Goal: Transaction & Acquisition: Download file/media

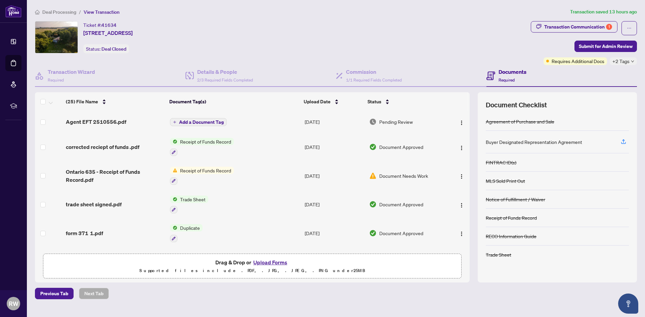
click at [113, 120] on span "Agent EFT 2510556.pdf" at bounding box center [96, 122] width 60 height 8
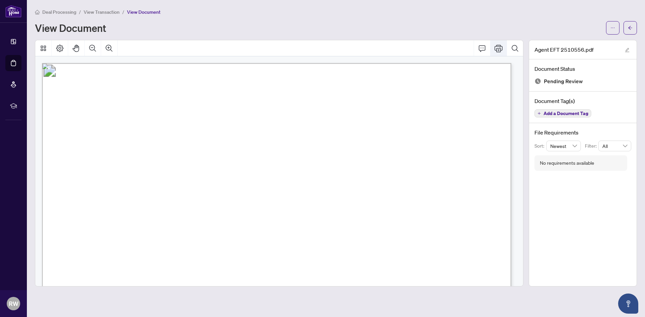
click at [498, 48] on icon "Print" at bounding box center [498, 48] width 8 height 8
click at [612, 26] on icon "ellipsis" at bounding box center [612, 28] width 5 height 5
click at [580, 42] on span "Download" at bounding box center [588, 42] width 51 height 7
click at [635, 27] on button "button" at bounding box center [629, 27] width 13 height 13
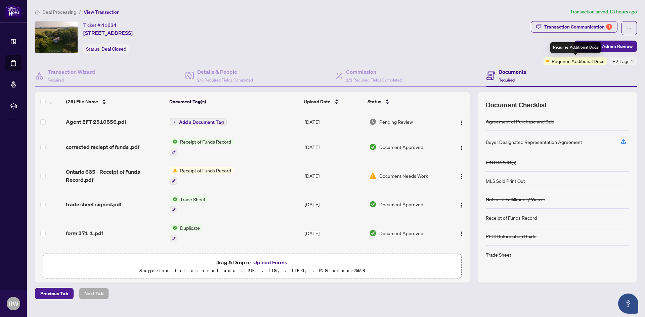
click at [574, 61] on span "Requires Additional Docs" at bounding box center [578, 60] width 53 height 7
